Goal: Task Accomplishment & Management: Use online tool/utility

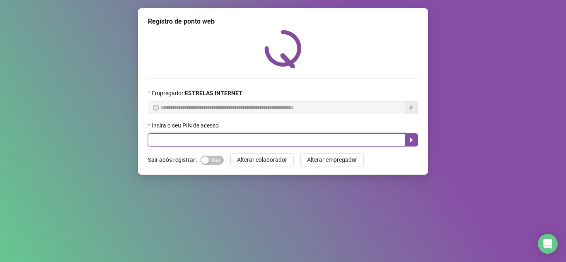
click at [196, 139] on input "text" at bounding box center [276, 139] width 257 height 13
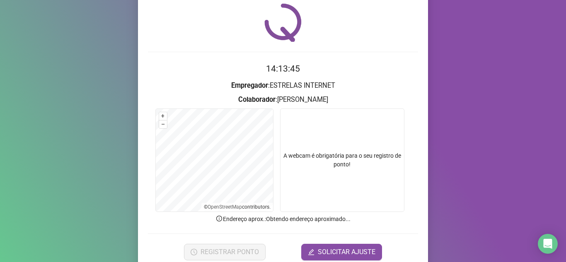
scroll to position [41, 0]
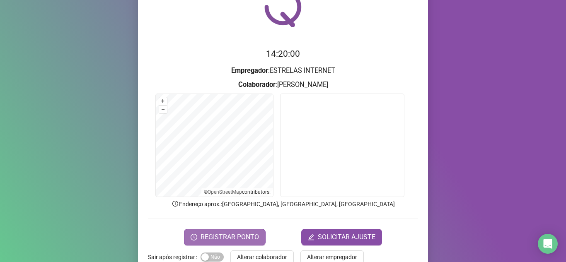
click at [247, 240] on span "REGISTRAR PONTO" at bounding box center [230, 237] width 58 height 10
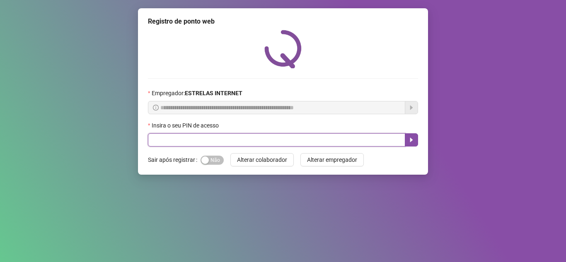
click at [243, 145] on input "text" at bounding box center [276, 139] width 257 height 13
type input "*****"
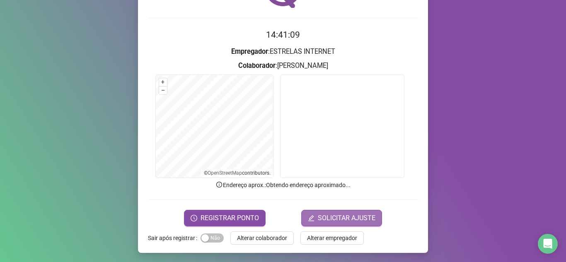
scroll to position [61, 0]
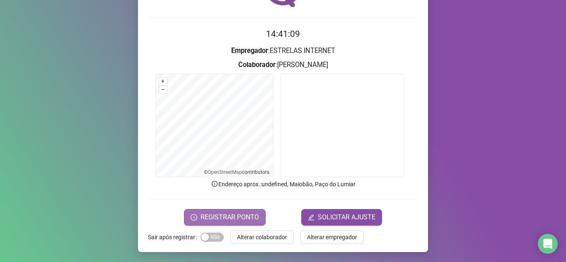
click at [242, 220] on span "REGISTRAR PONTO" at bounding box center [230, 218] width 58 height 10
